Goal: Use online tool/utility: Utilize a website feature to perform a specific function

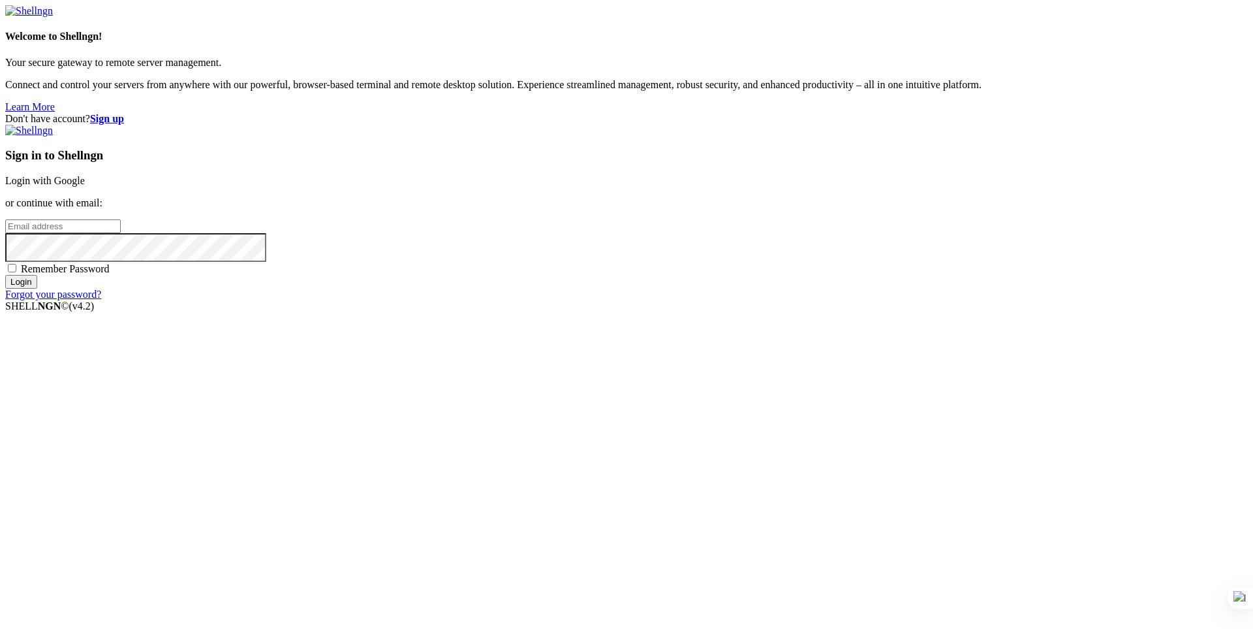
type input "[PERSON_NAME][EMAIL_ADDRESS][DOMAIN_NAME]"
click at [37, 289] on input "Login" at bounding box center [21, 282] width 32 height 14
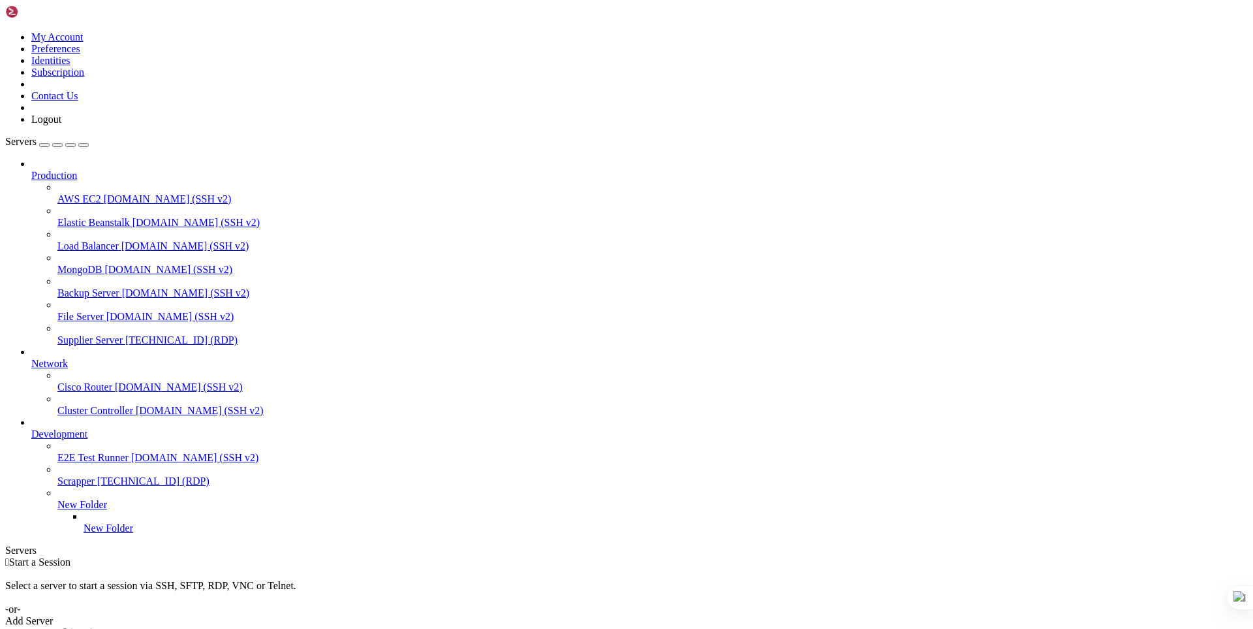
scroll to position [2, 0]
click at [102, 334] on span "Supplier Server" at bounding box center [89, 339] width 65 height 11
click at [96, 334] on span "Supplier Server" at bounding box center [89, 339] width 65 height 11
